Goal: Complete application form: Complete application form

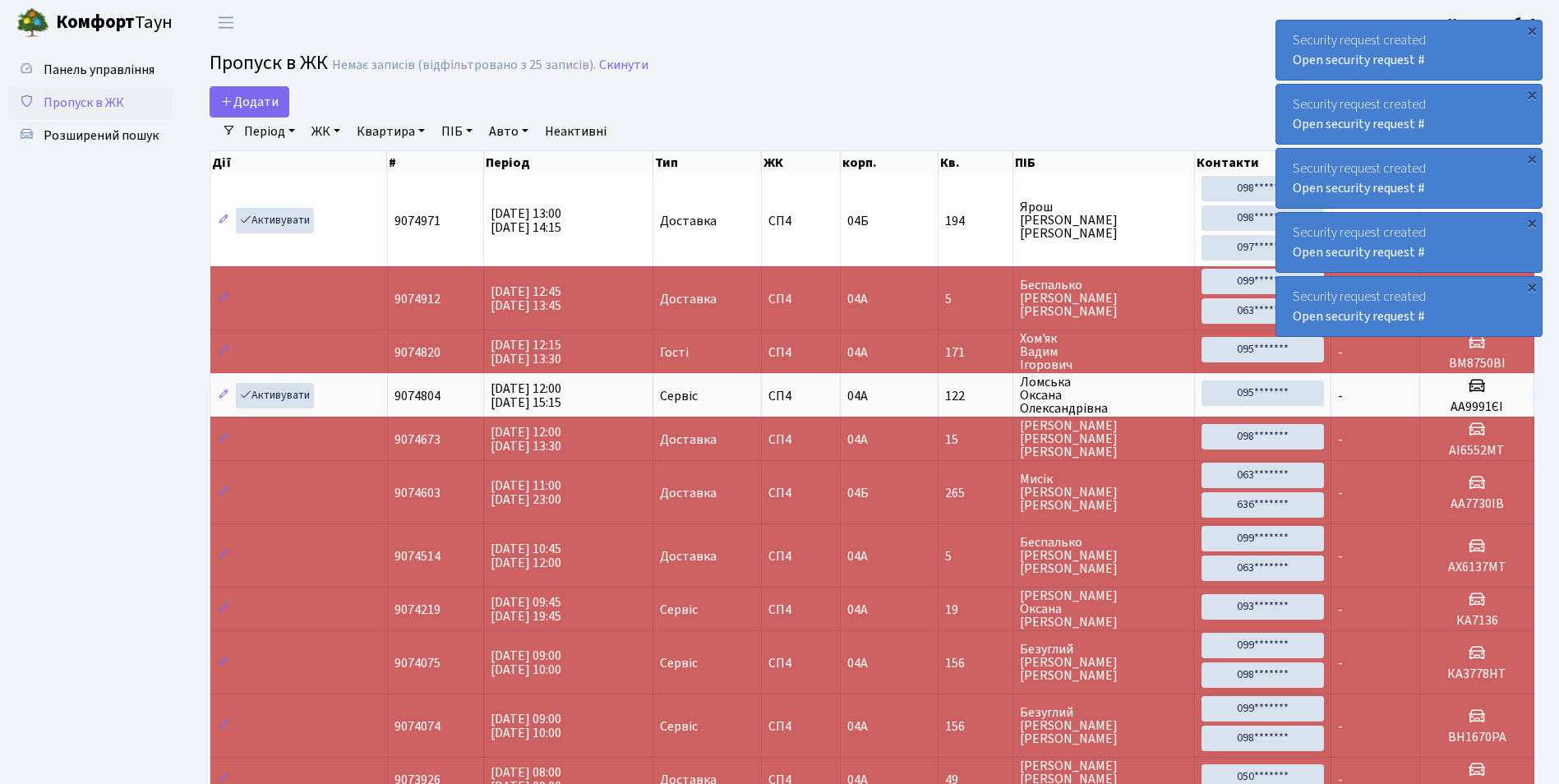
select select "25"
click at [264, 99] on span "Додати" at bounding box center [249, 101] width 58 height 18
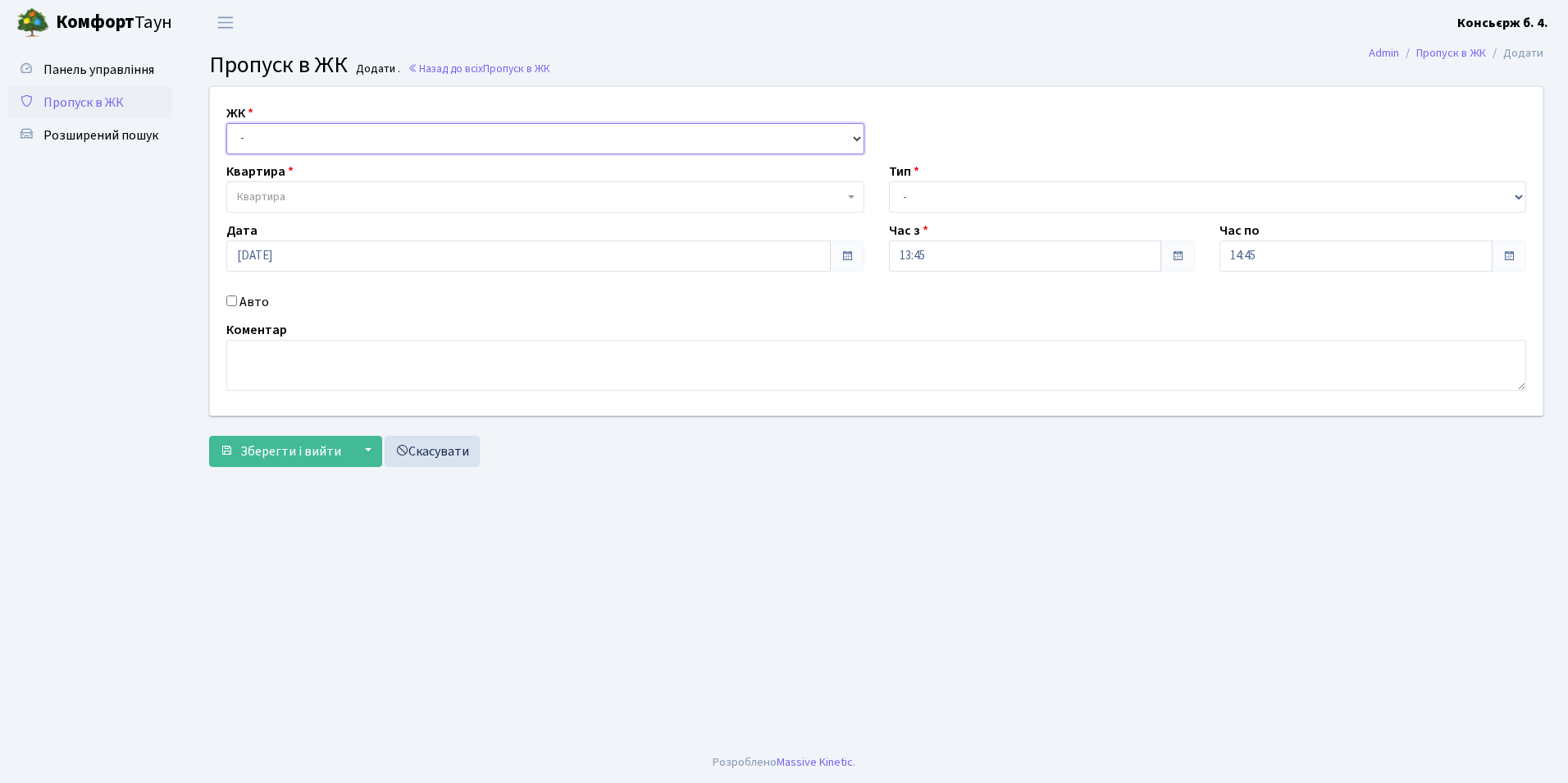
click at [257, 137] on select "- [STREET_ADDRESS]" at bounding box center [545, 138] width 637 height 31
select select "325"
click at [227, 123] on select "- СП4, Столичне шосе, 5" at bounding box center [545, 138] width 637 height 31
select select
click at [908, 197] on select "- Доставка Таксі Гості Сервіс" at bounding box center [1207, 197] width 637 height 31
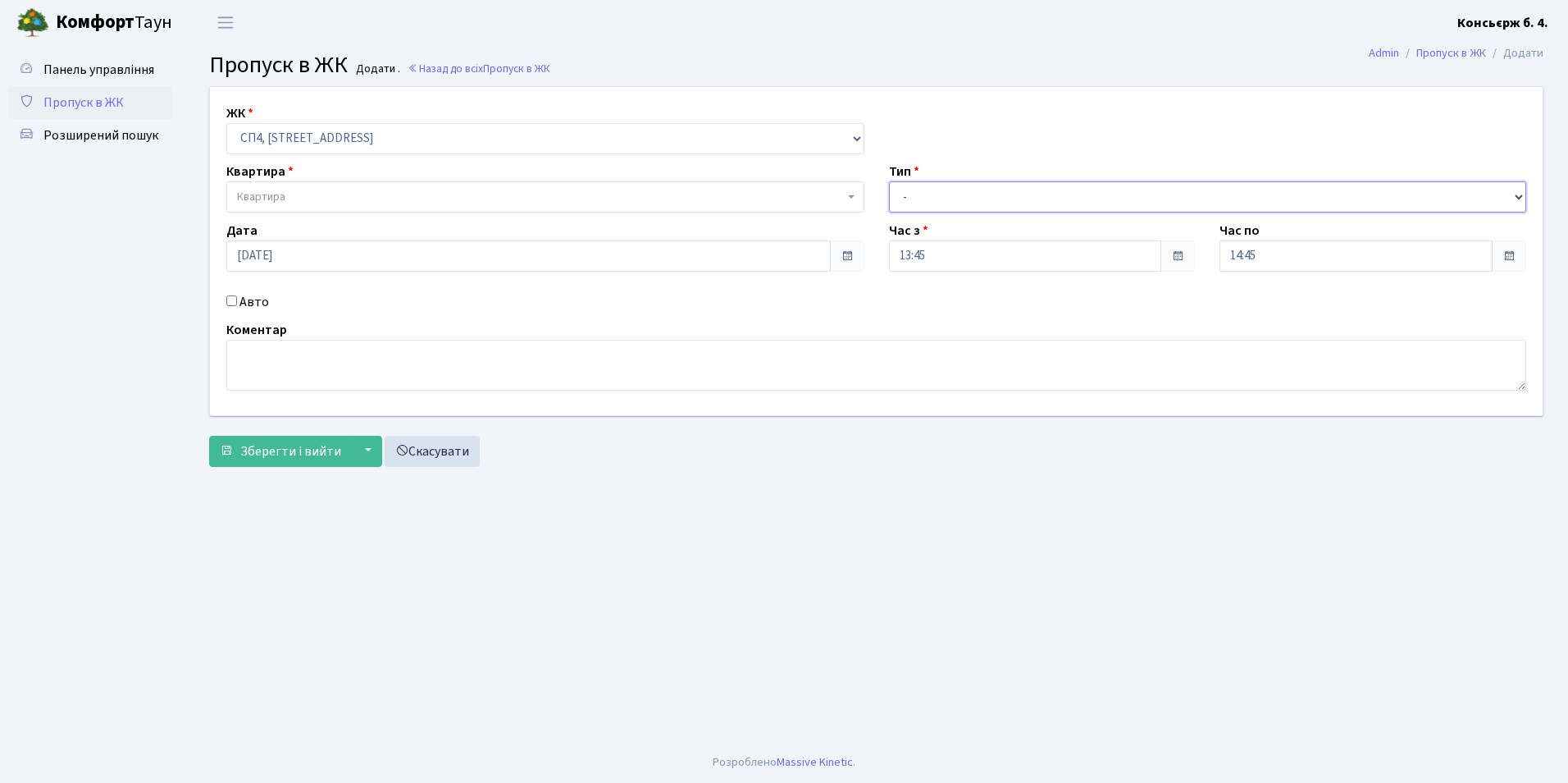
select select "1"
click at [888, 182] on select "- Доставка Таксі Гості Сервіс" at bounding box center [1207, 197] width 637 height 31
click at [273, 198] on span "Квартира" at bounding box center [261, 196] width 48 height 17
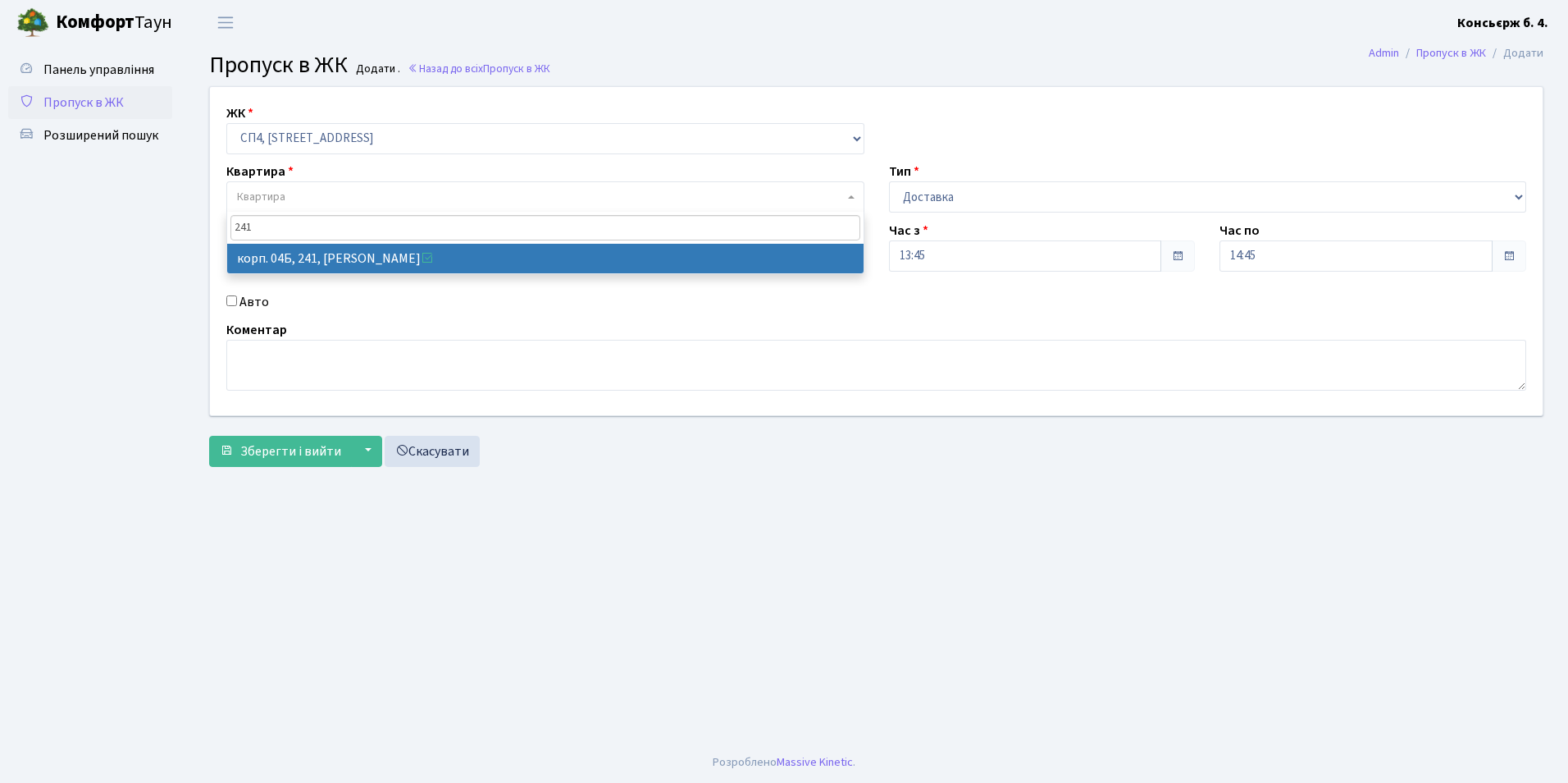
type input "241"
select select "21269"
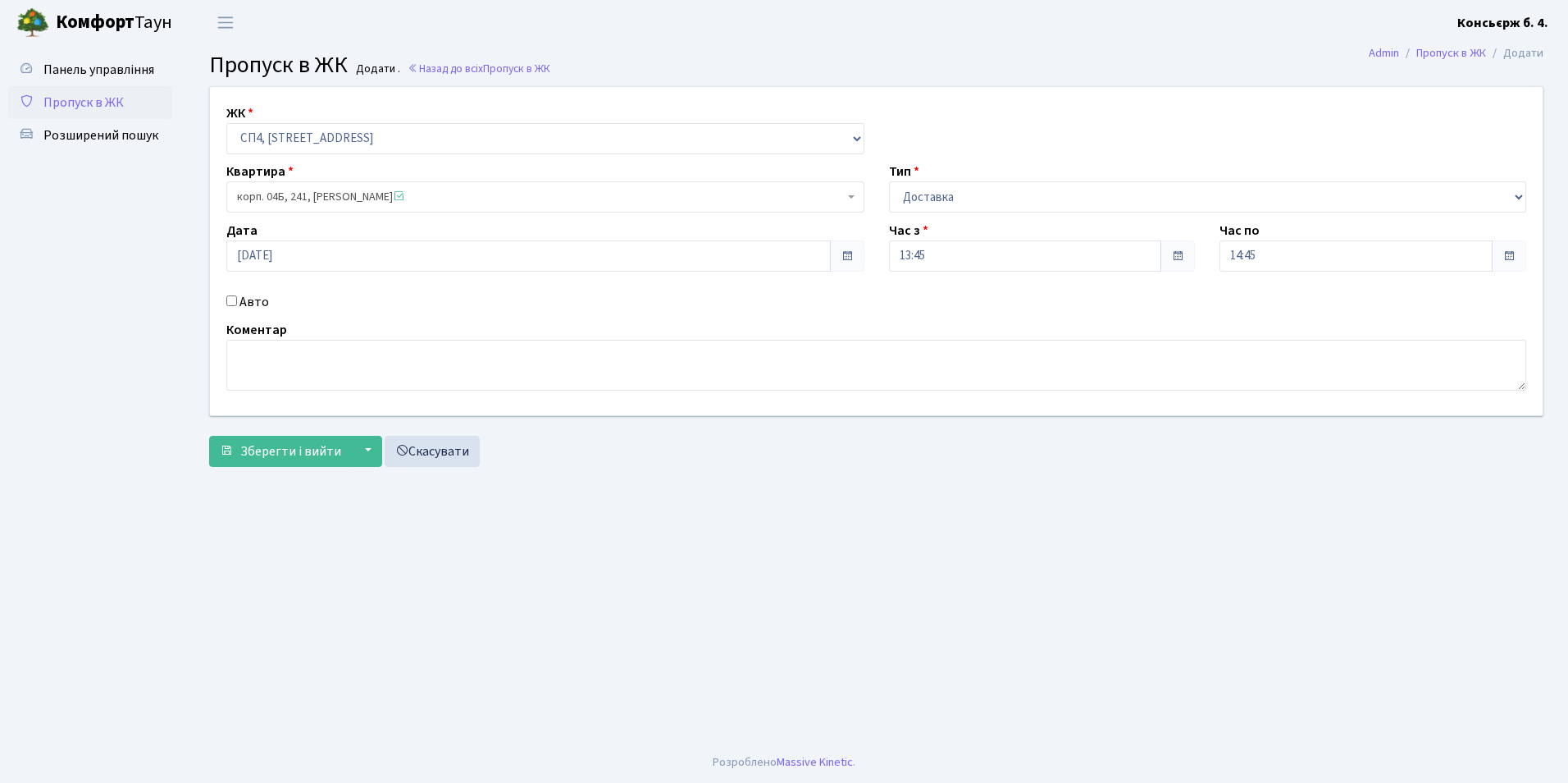
click at [229, 300] on input "Авто" at bounding box center [231, 300] width 11 height 11
checkbox input "true"
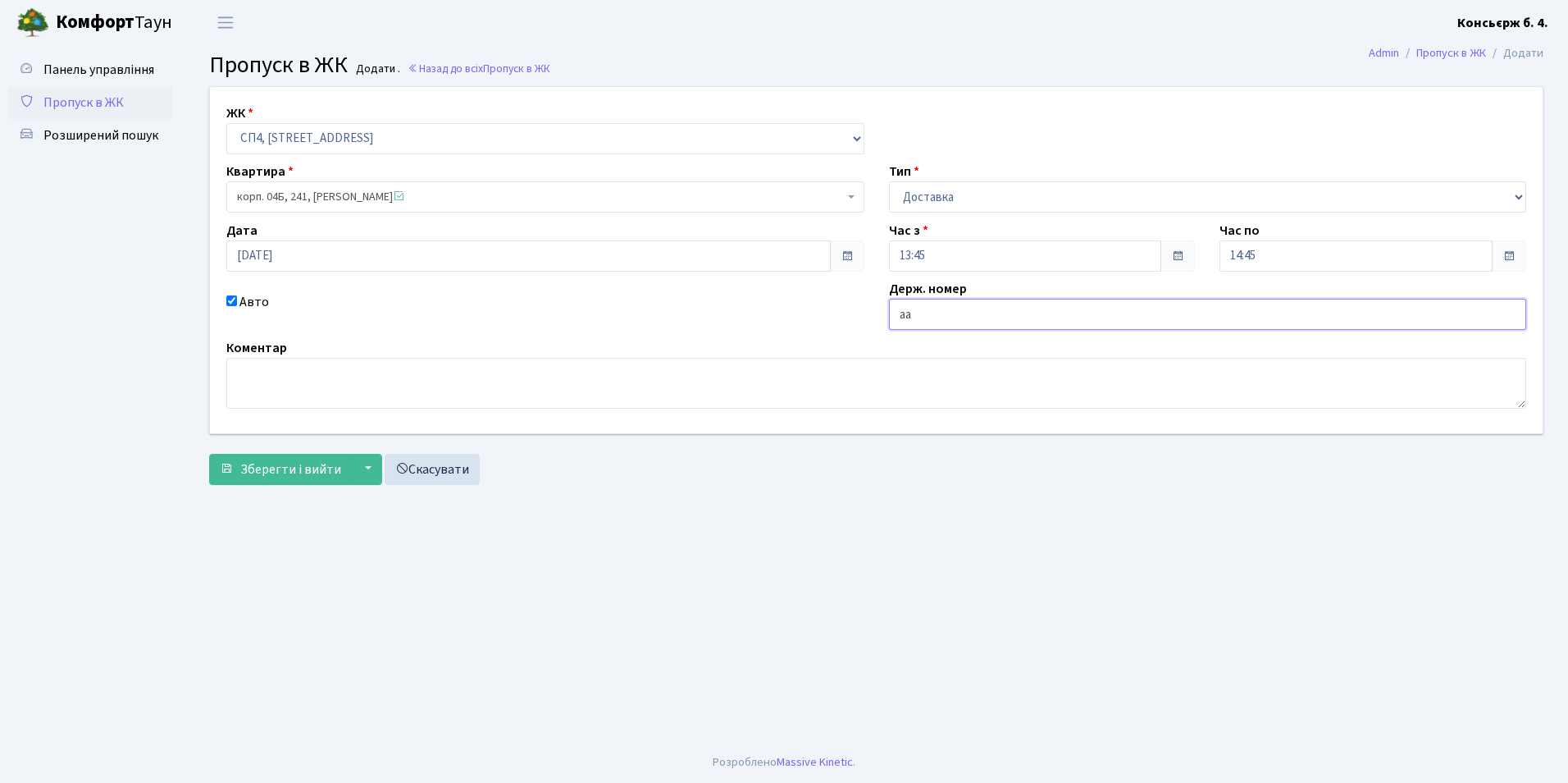
type input "AA5240TI"
click at [266, 473] on span "Зберегти і вийти" at bounding box center [290, 469] width 101 height 18
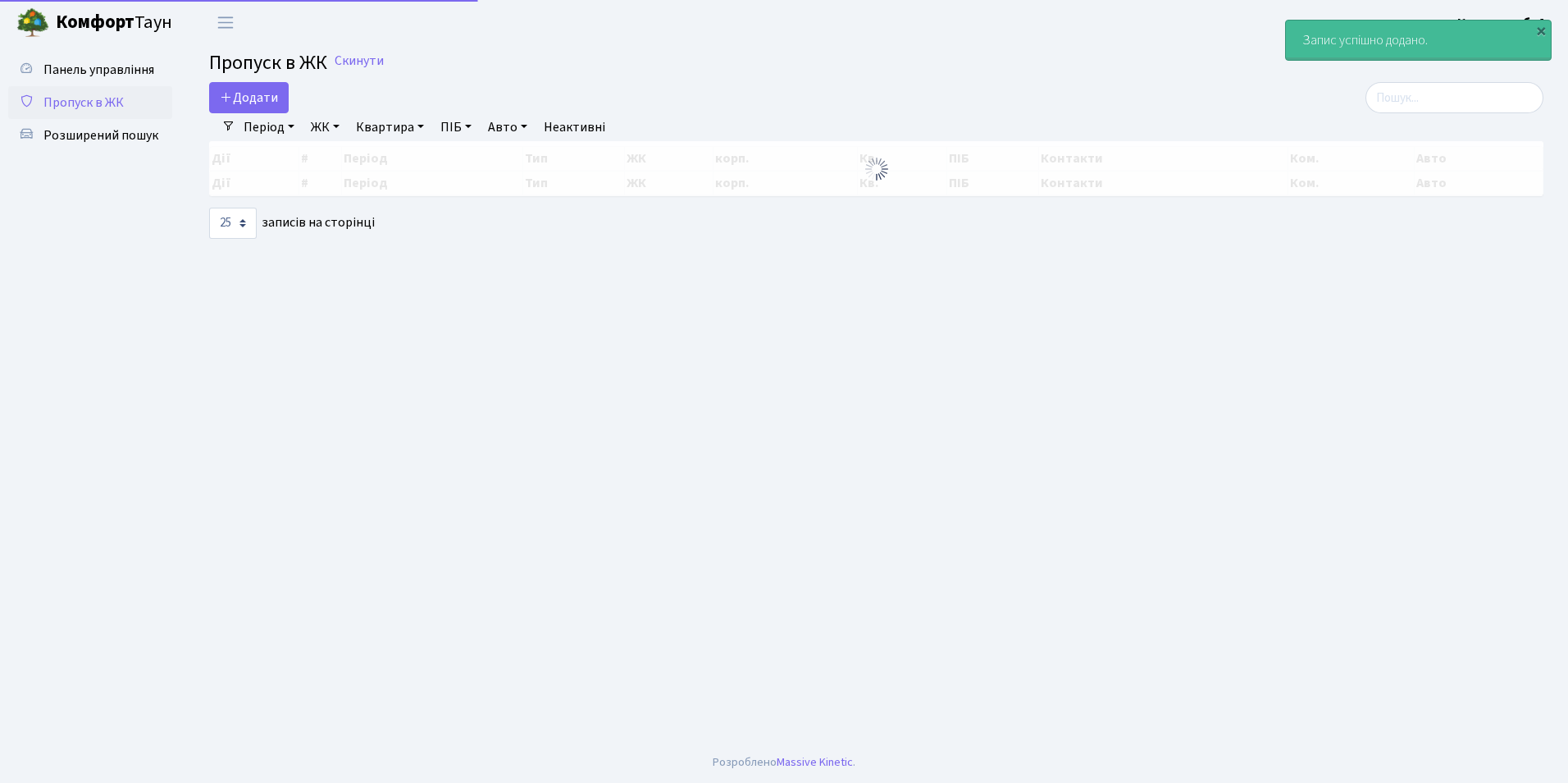
select select "25"
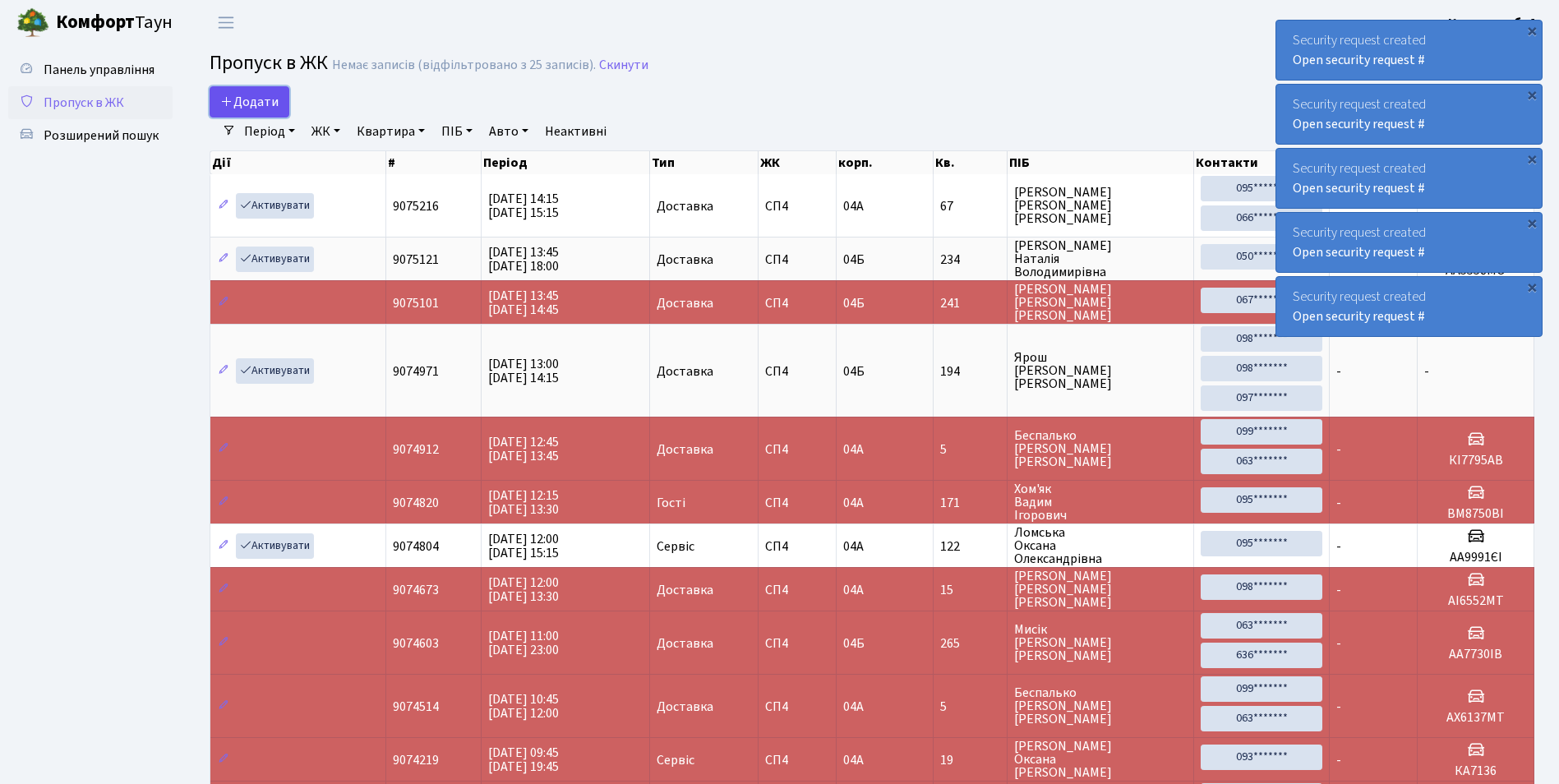
click at [248, 103] on span "Додати" at bounding box center [249, 101] width 58 height 18
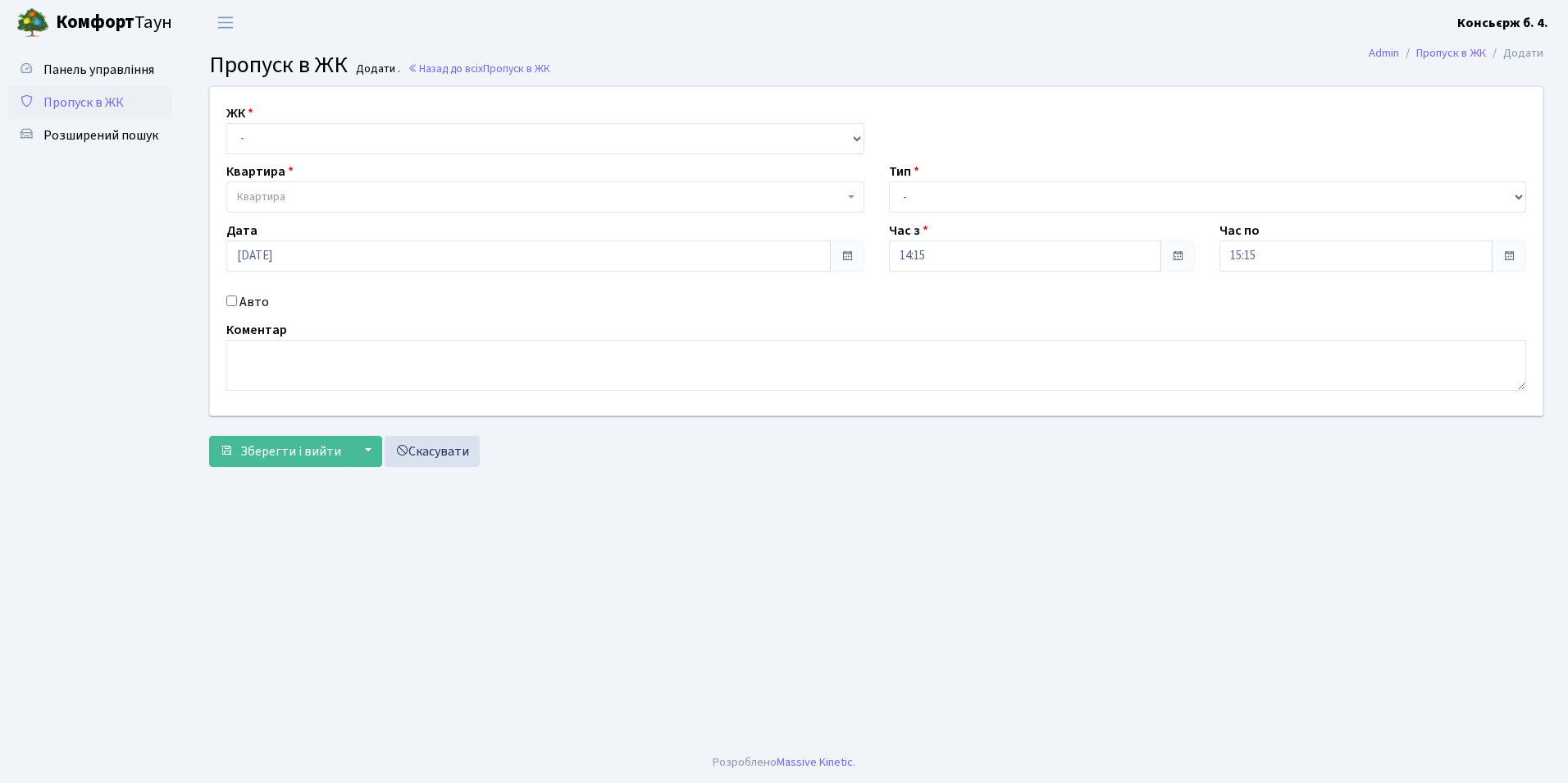
click at [243, 113] on label "ЖК" at bounding box center [240, 113] width 27 height 20
click at [252, 130] on select "- СП4, Столичне шосе, 5" at bounding box center [545, 138] width 637 height 31
select select "325"
click at [227, 123] on select "- СП4, Столичне шосе, 5" at bounding box center [545, 138] width 637 height 31
select select
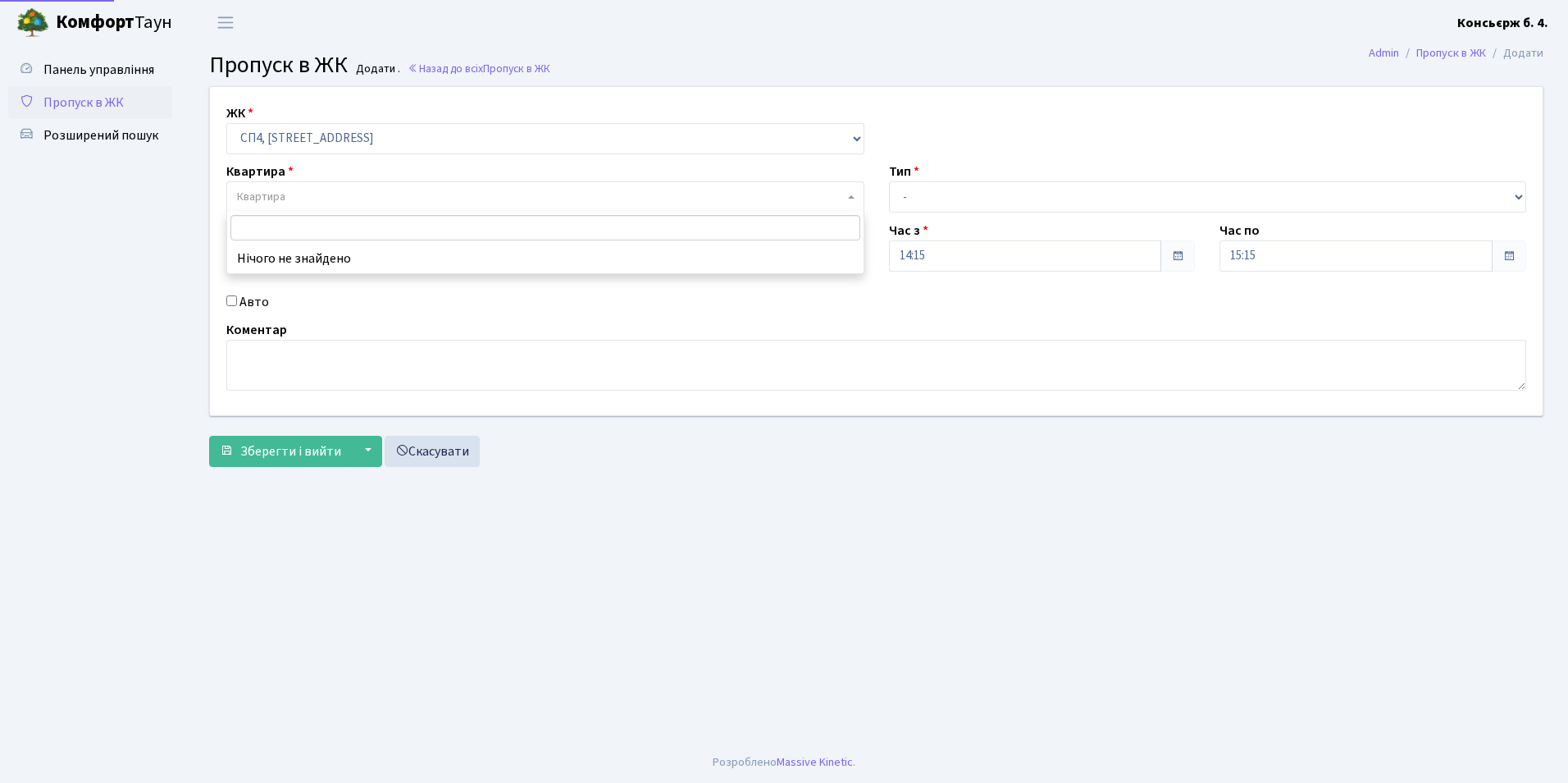
click at [282, 197] on span "Квартира" at bounding box center [261, 196] width 48 height 17
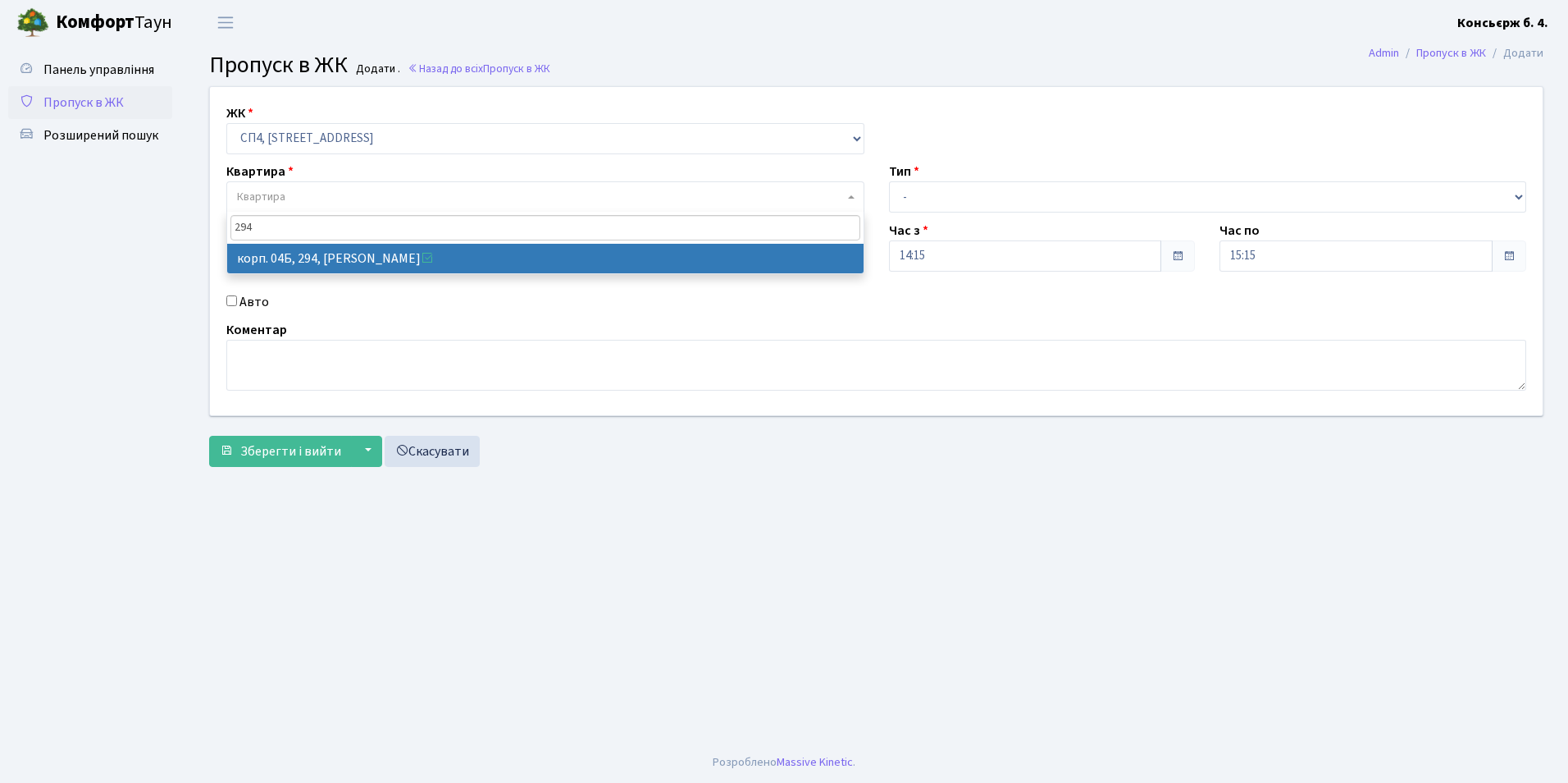
type input "294"
select select "21322"
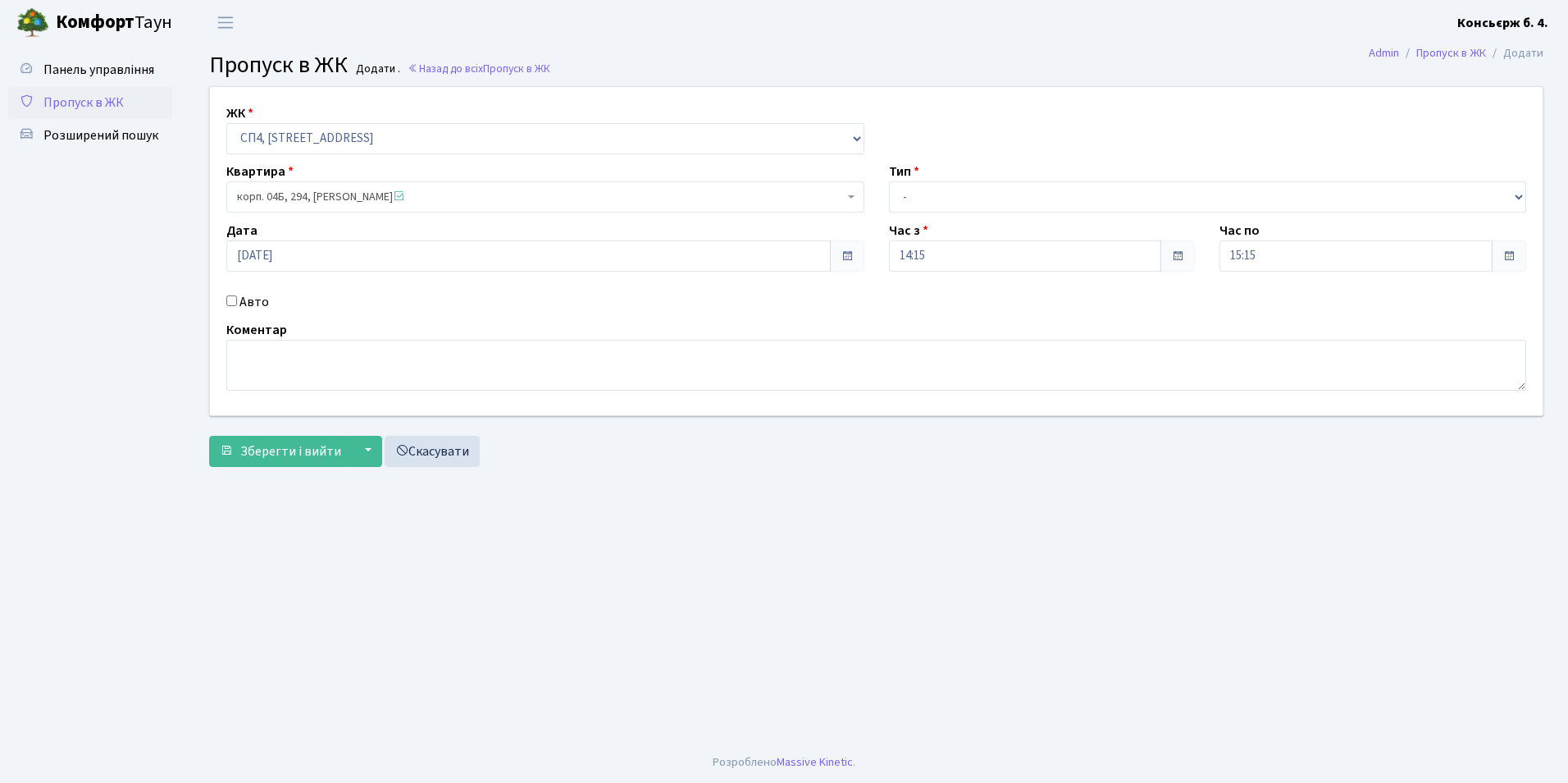
click at [230, 299] on input "Авто" at bounding box center [231, 300] width 11 height 11
checkbox input "true"
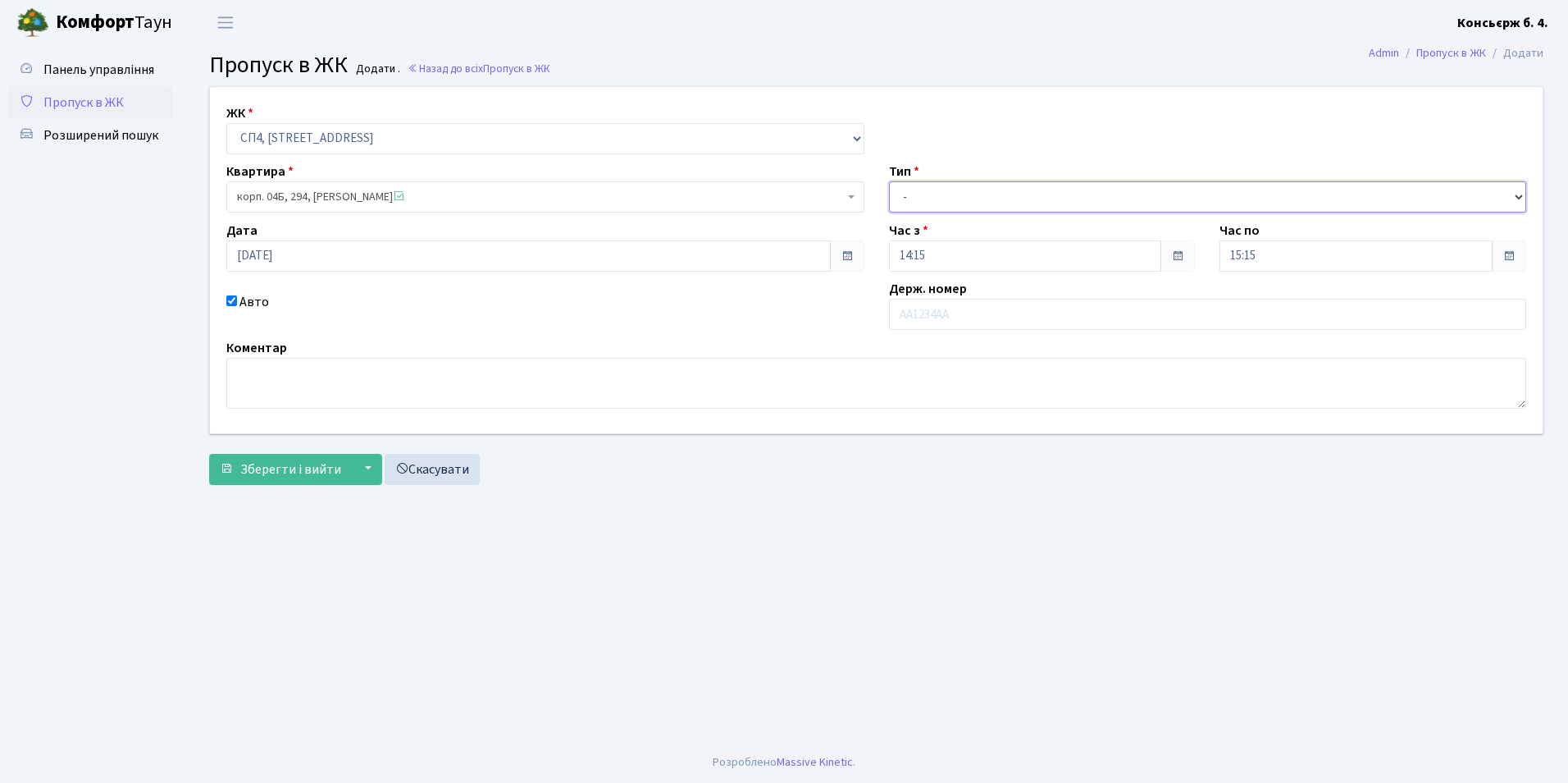
click at [908, 185] on select "- Доставка Таксі Гості Сервіс" at bounding box center [1207, 197] width 637 height 31
select select "1"
click at [888, 182] on select "- Доставка Таксі Гості Сервіс" at bounding box center [1207, 197] width 637 height 31
click at [972, 284] on div "Держ. номер" at bounding box center [1208, 304] width 663 height 51
click at [957, 310] on input "text" at bounding box center [1207, 314] width 637 height 31
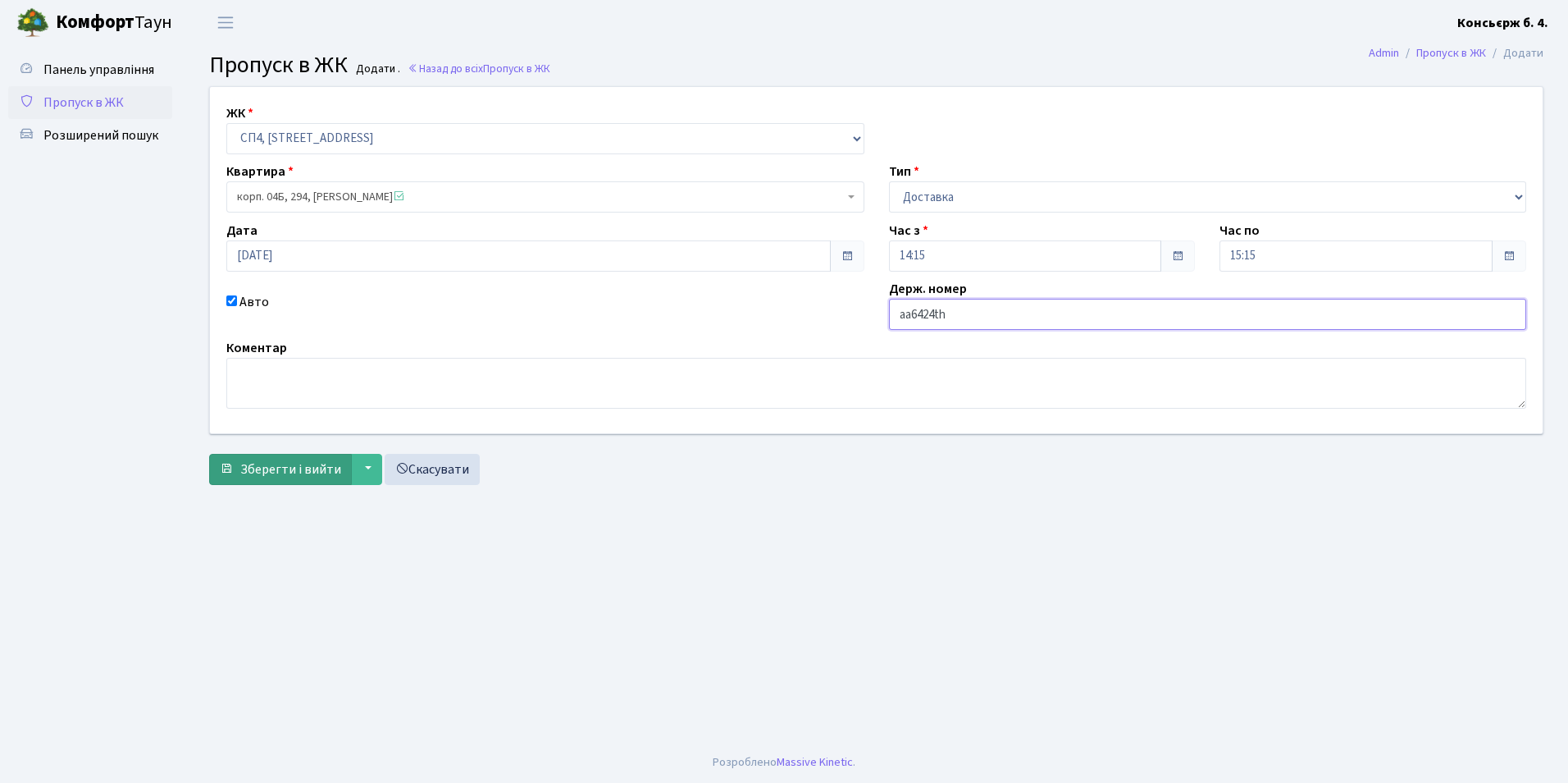
type input "aa6424th"
click at [301, 467] on span "Зберегти і вийти" at bounding box center [290, 469] width 101 height 18
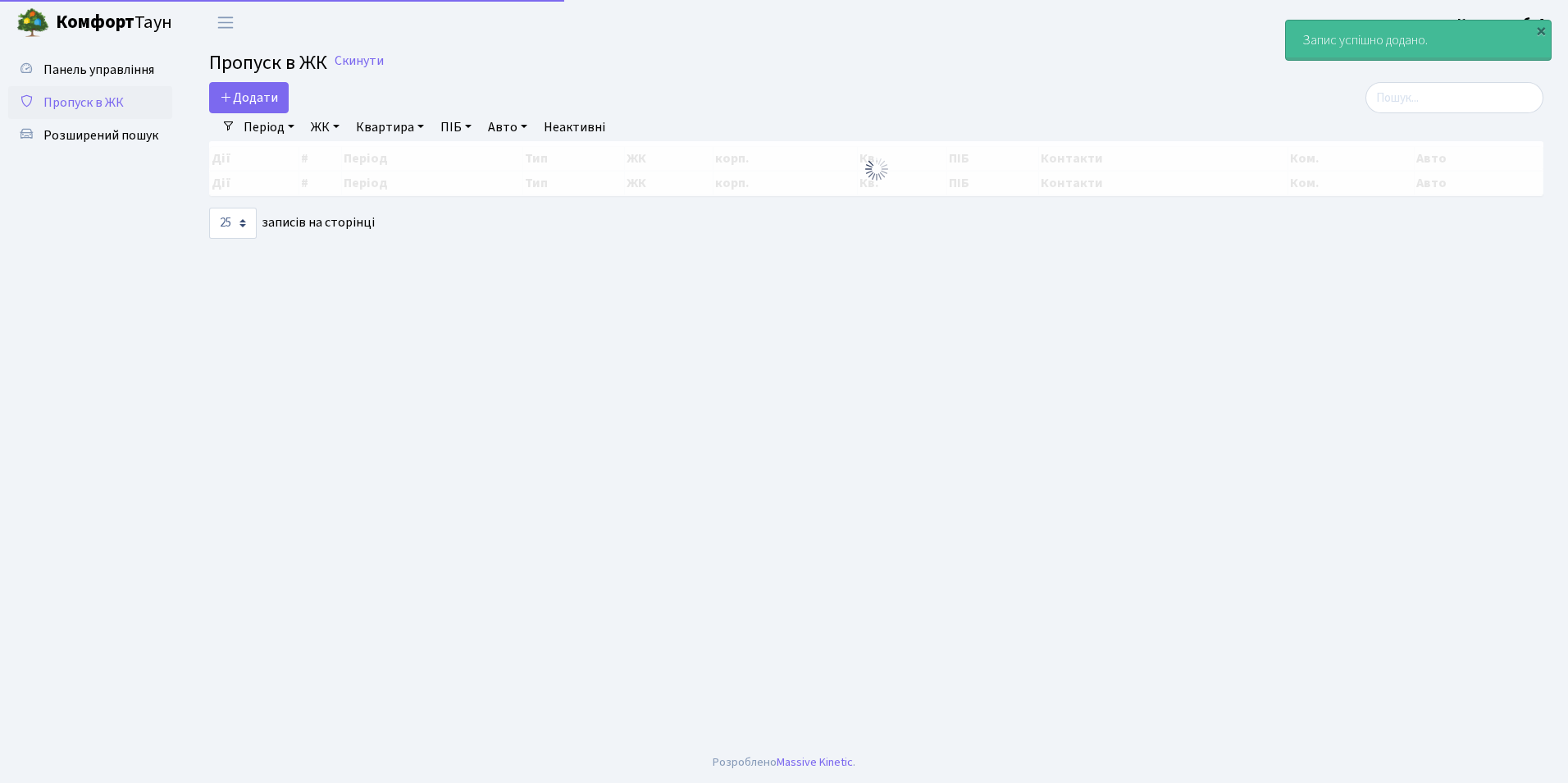
select select "25"
